Goal: Information Seeking & Learning: Learn about a topic

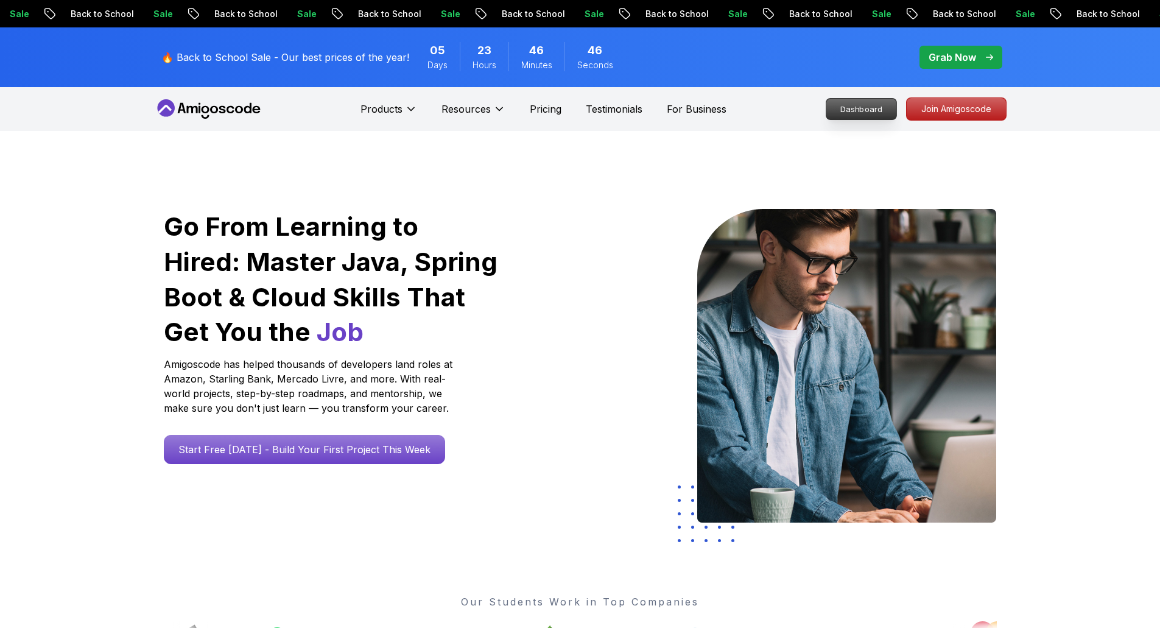
click at [842, 108] on p "Dashboard" at bounding box center [861, 109] width 70 height 21
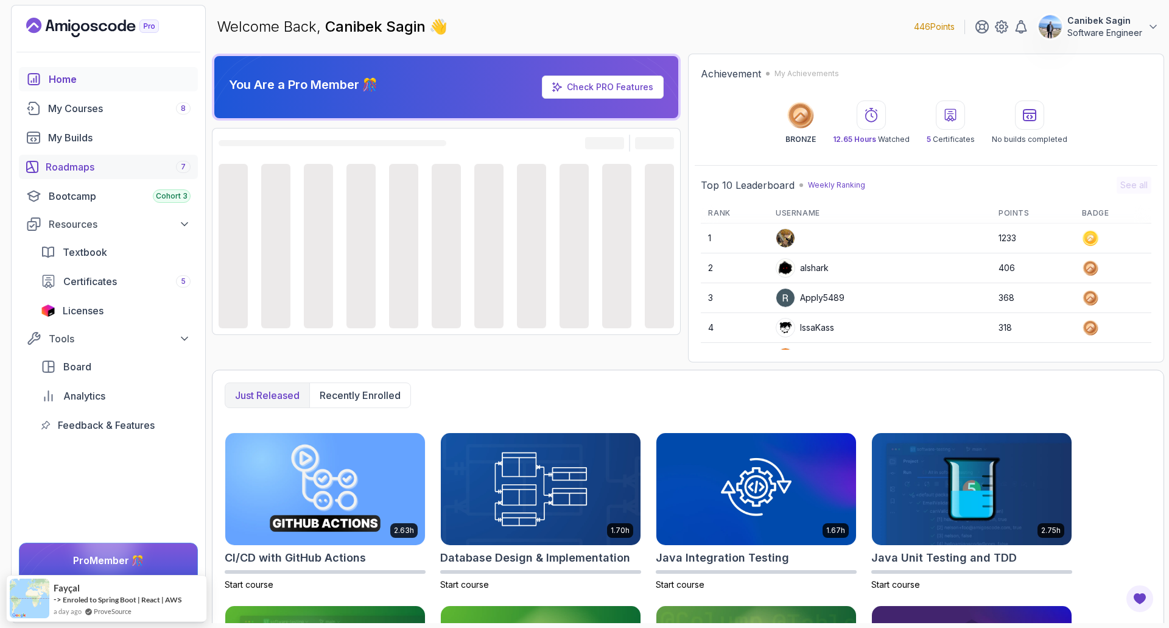
click at [153, 167] on div "Roadmaps 7" at bounding box center [118, 167] width 145 height 15
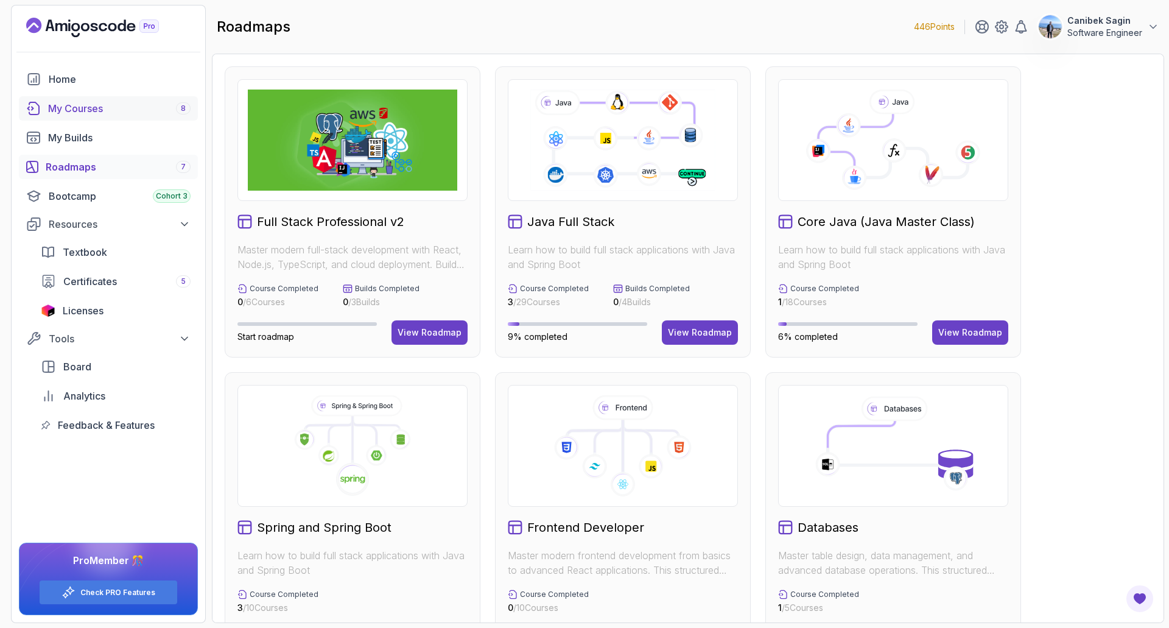
click at [88, 97] on link "My Courses 8" at bounding box center [108, 108] width 179 height 24
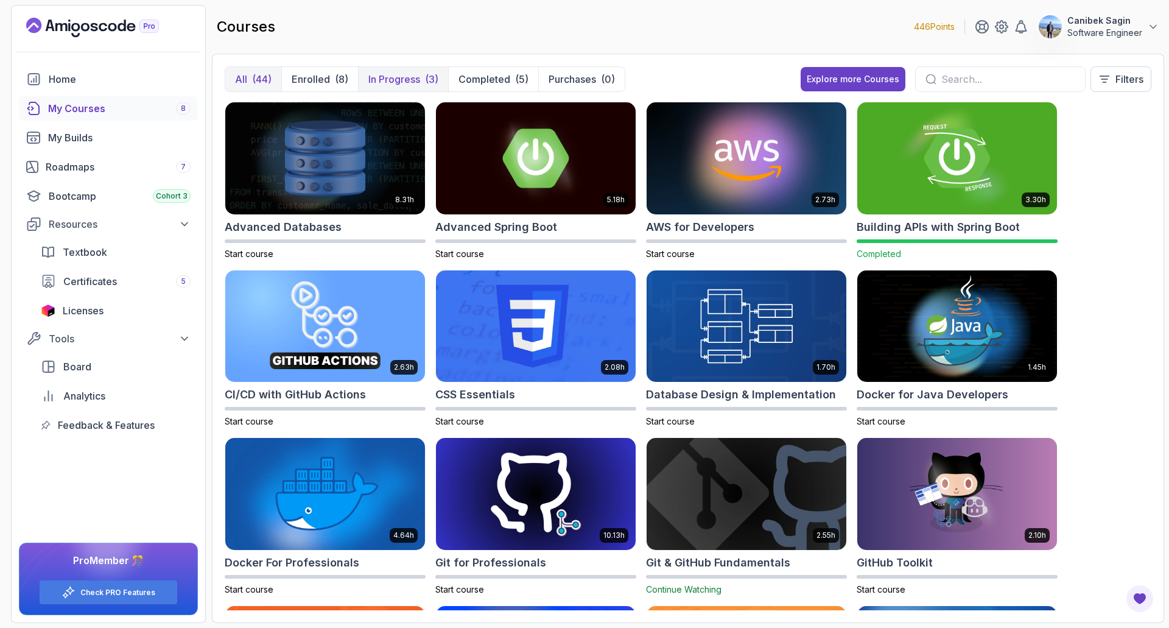
click at [418, 83] on p "In Progress" at bounding box center [394, 79] width 52 height 15
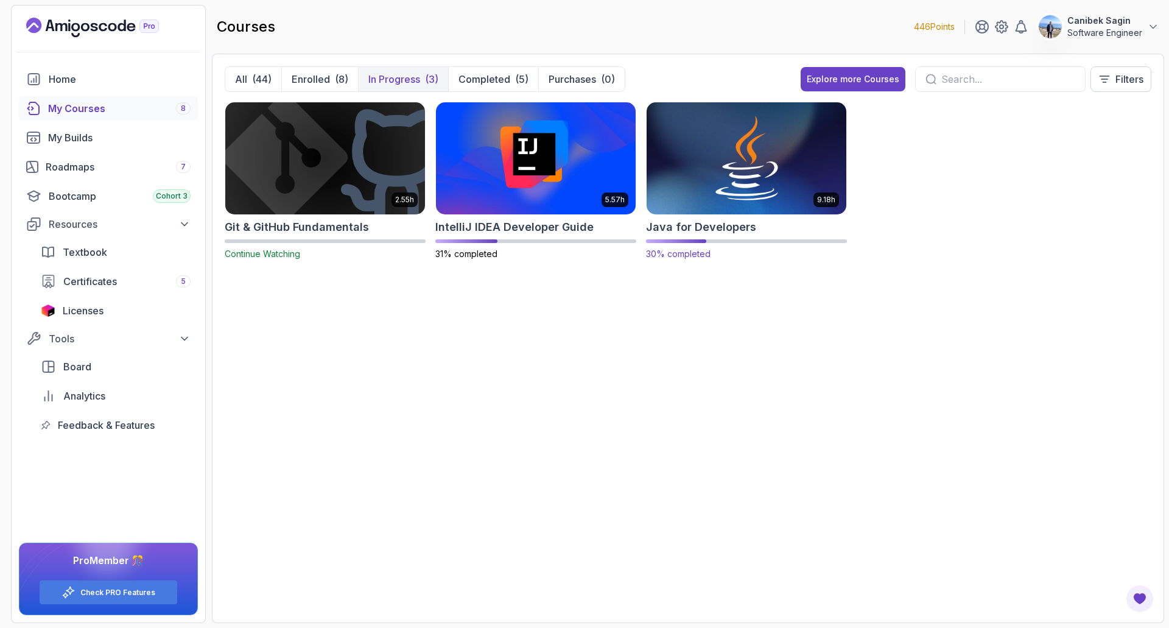
click at [723, 227] on h2 "Java for Developers" at bounding box center [701, 227] width 110 height 17
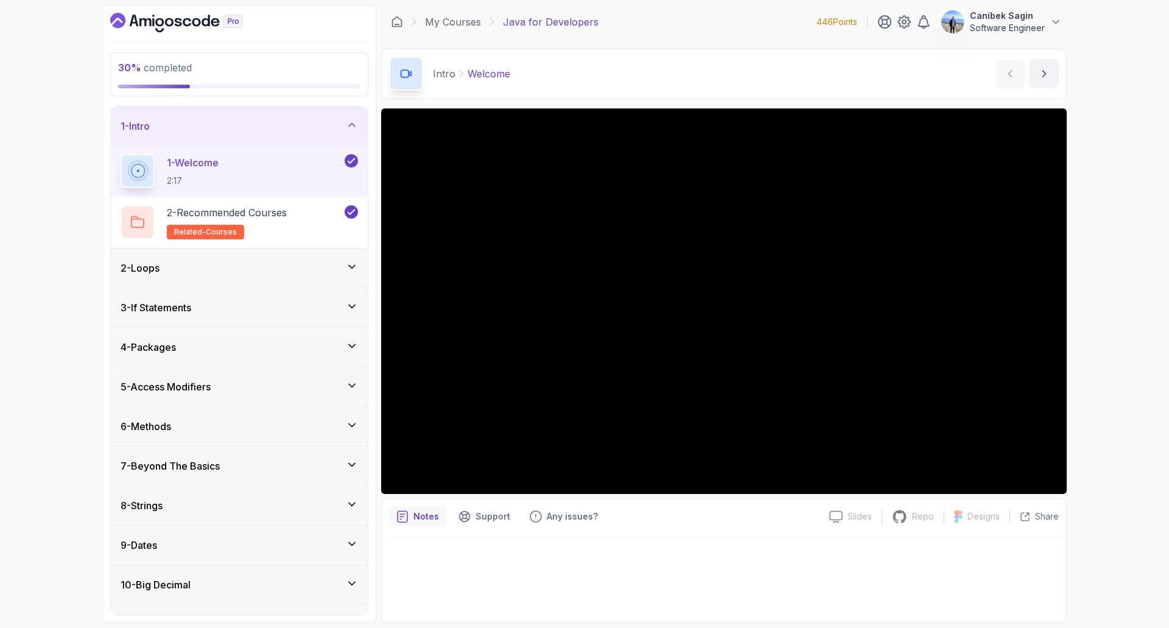
click at [284, 457] on div "7 - Beyond The Basics" at bounding box center [239, 465] width 257 height 39
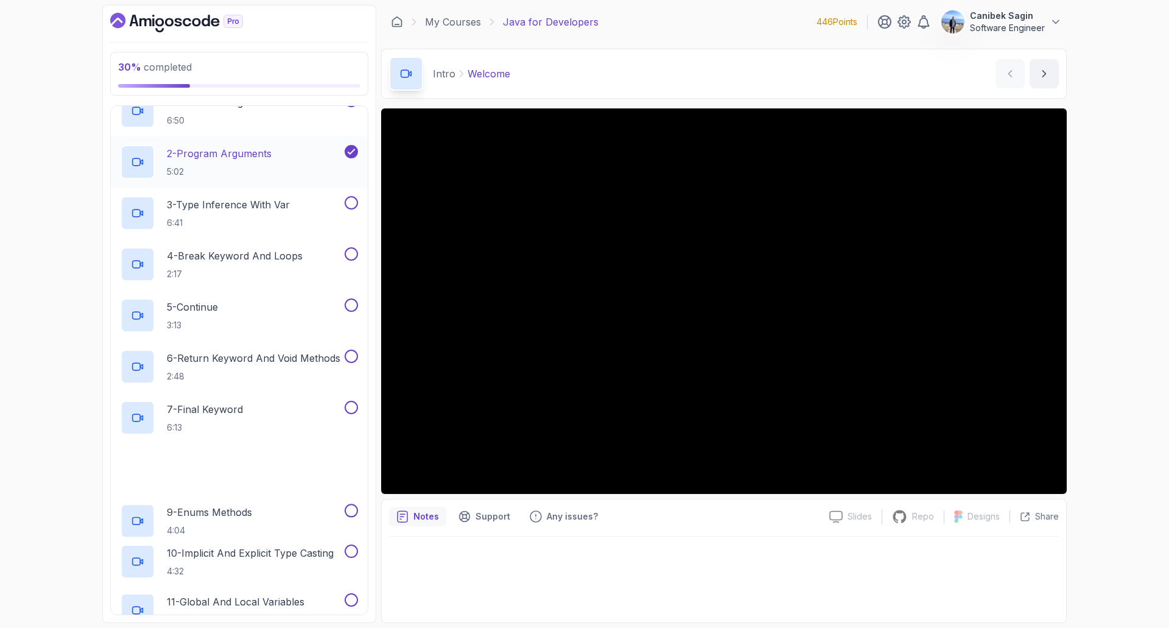
scroll to position [305, 0]
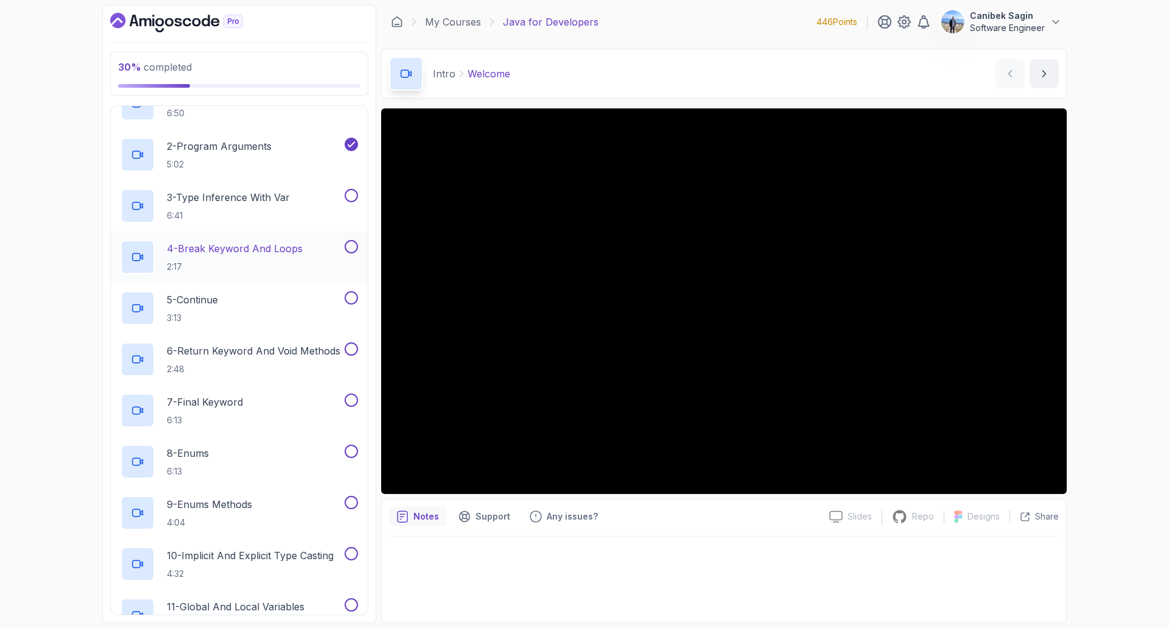
click at [258, 253] on p "4 - Break Keyword And Loops" at bounding box center [235, 248] width 136 height 15
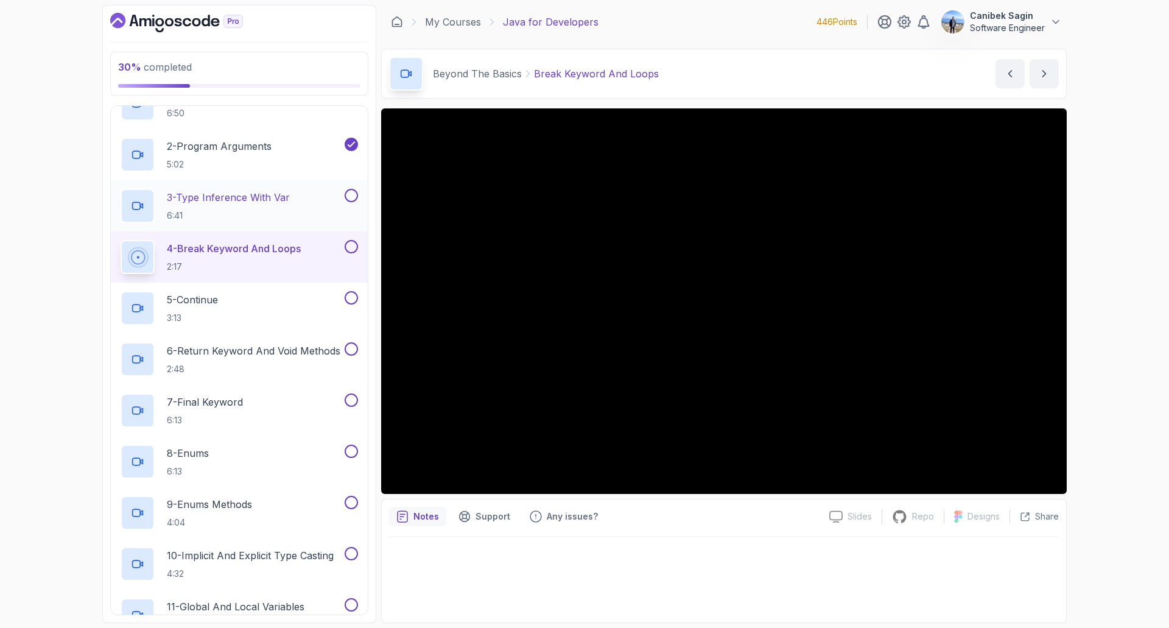
click at [357, 195] on button at bounding box center [351, 195] width 13 height 13
click at [351, 250] on button at bounding box center [351, 246] width 13 height 13
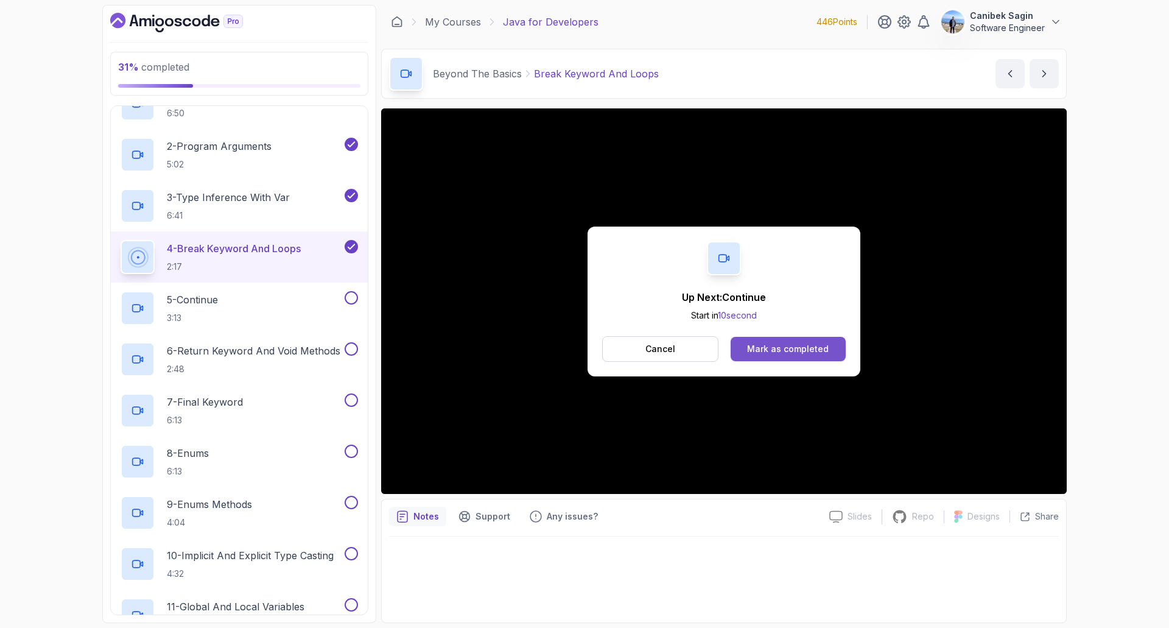
click at [772, 353] on div "Mark as completed" at bounding box center [788, 349] width 82 height 12
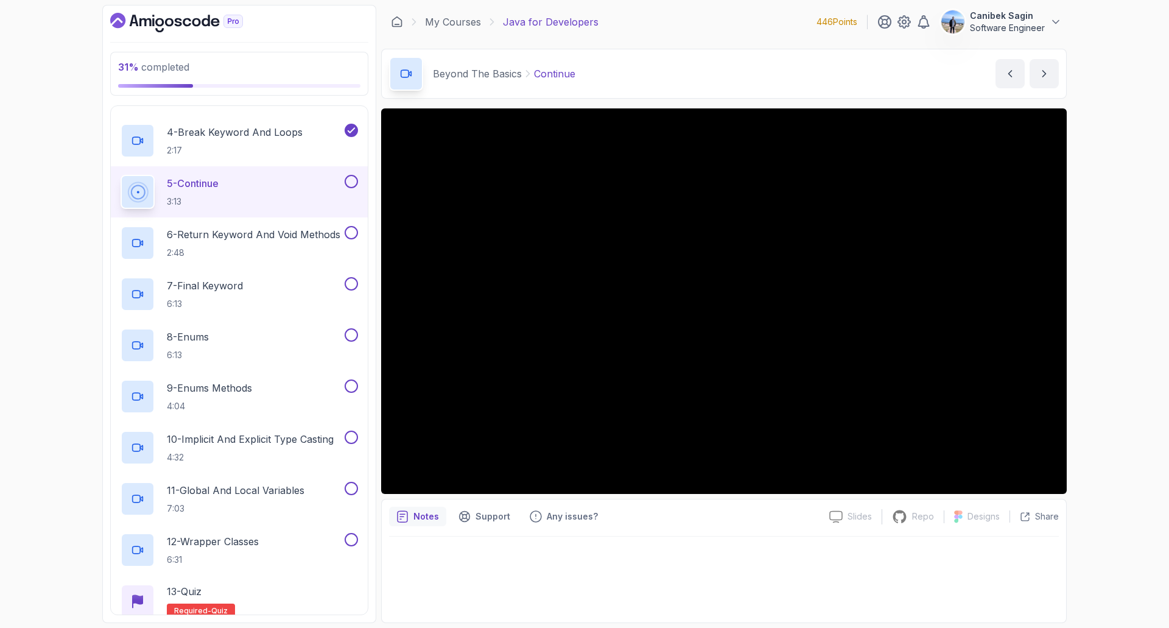
scroll to position [360, 0]
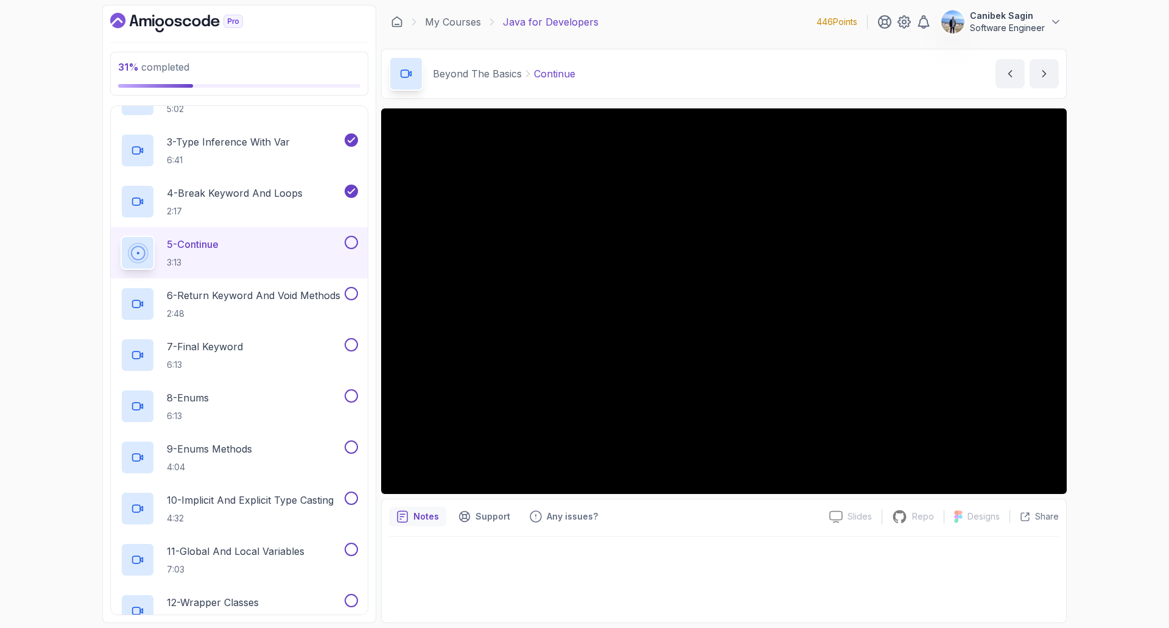
click at [346, 244] on button at bounding box center [351, 242] width 13 height 13
click at [249, 295] on p "6 - Return Keyword And Void Methods" at bounding box center [254, 295] width 174 height 15
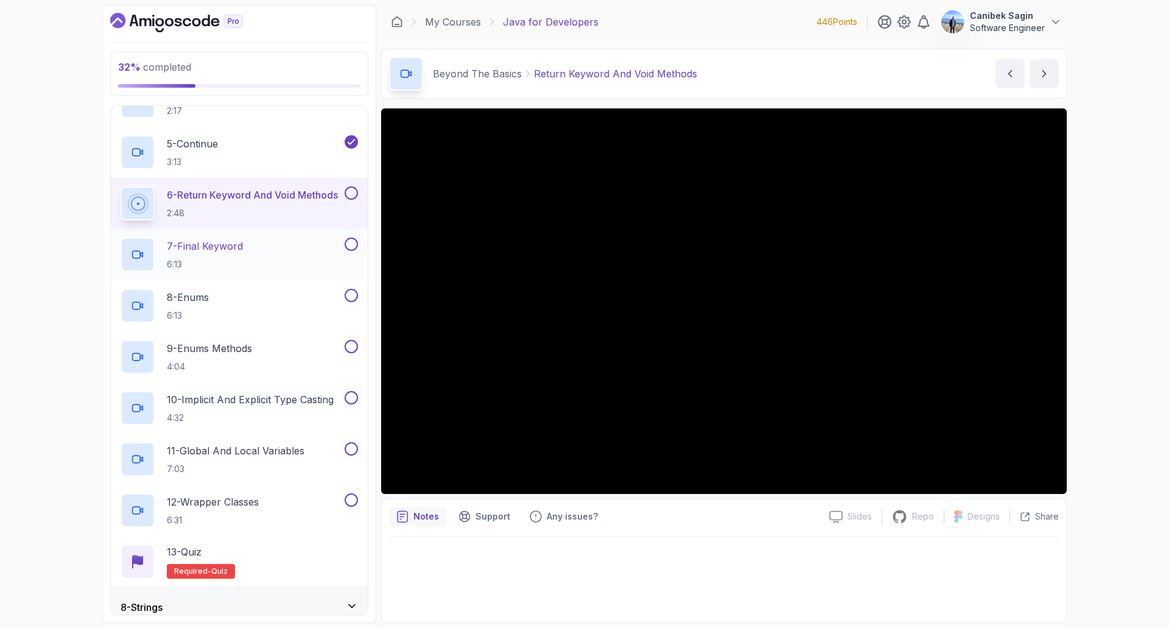
scroll to position [482, 0]
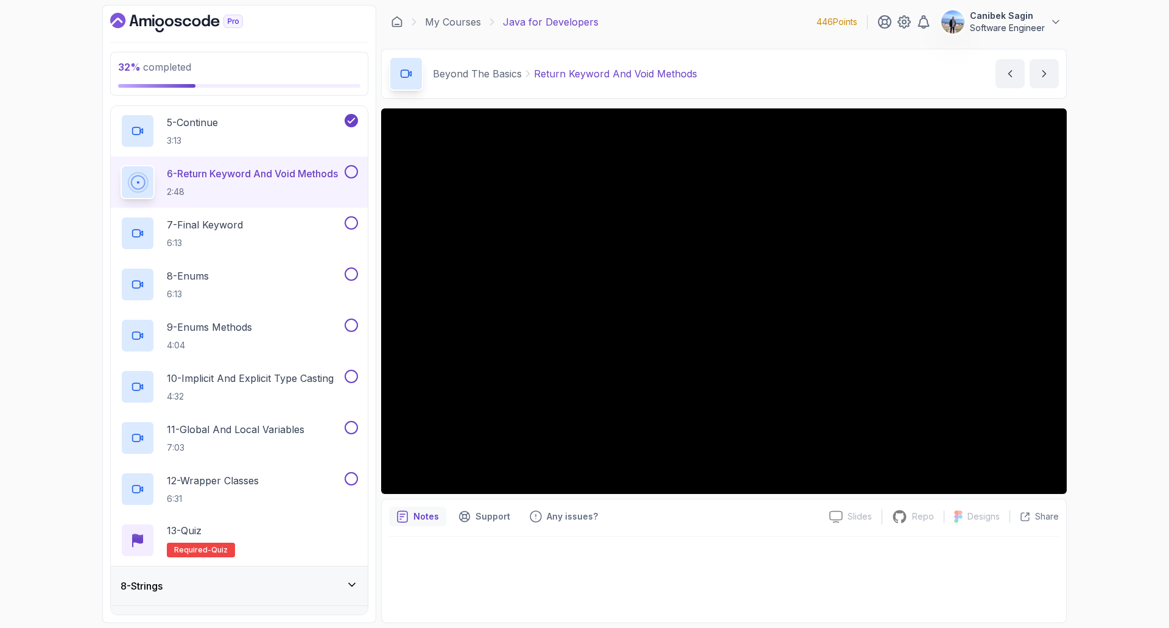
click at [348, 171] on button at bounding box center [351, 171] width 13 height 13
click at [275, 227] on div "7 - Final Keyword 6:13" at bounding box center [232, 233] width 222 height 34
